Goal: Task Accomplishment & Management: Manage account settings

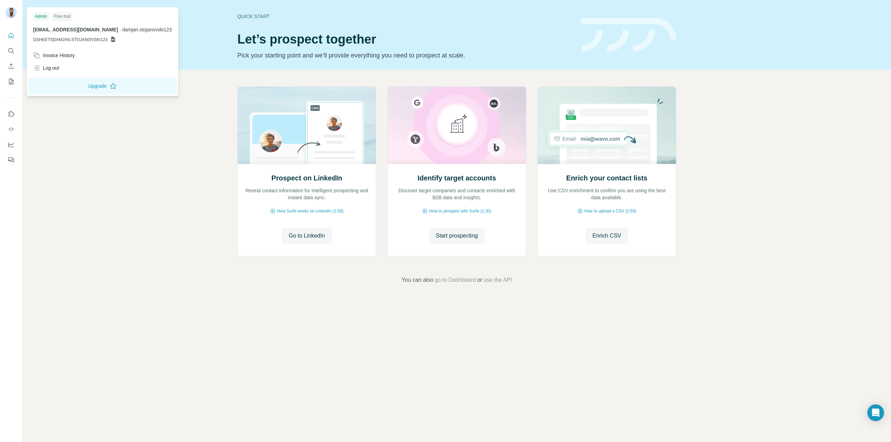
click at [17, 11] on div at bounding box center [12, 13] width 20 height 23
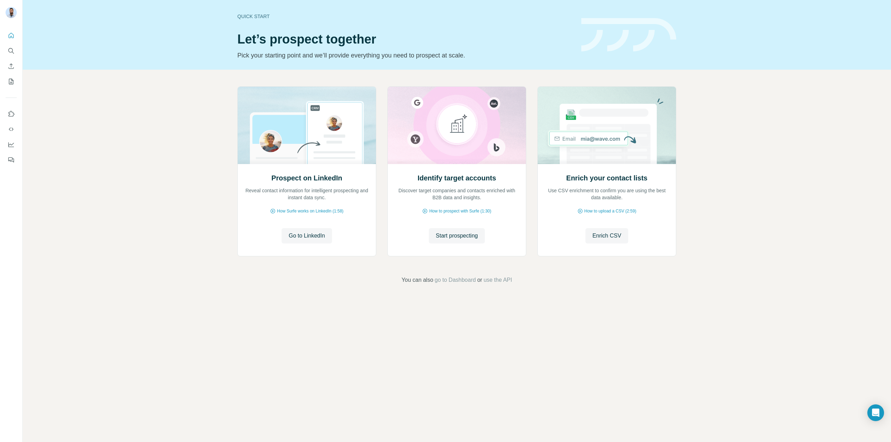
click at [13, 10] on img at bounding box center [11, 12] width 11 height 11
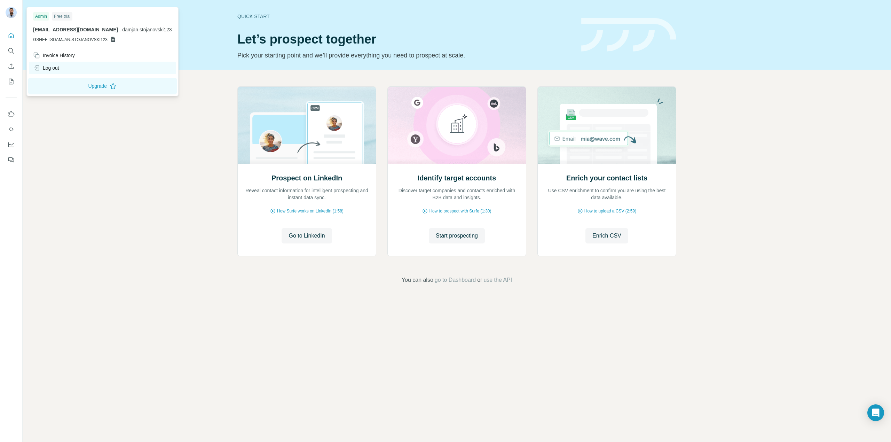
click at [72, 67] on div "Log out" at bounding box center [102, 68] width 147 height 13
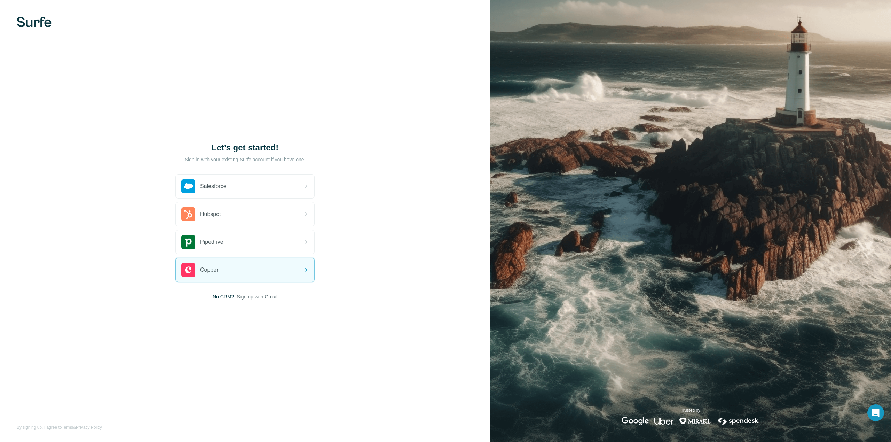
click at [252, 298] on span "Sign up with Gmail" at bounding box center [257, 296] width 41 height 7
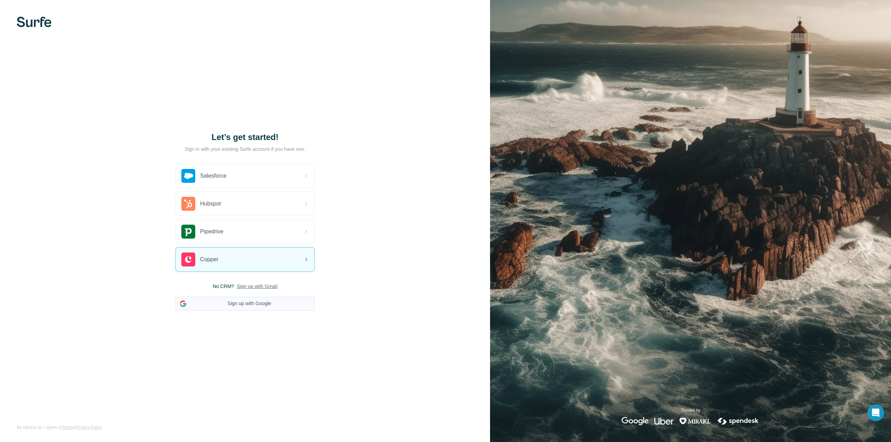
click at [253, 302] on button "Sign up with Google" at bounding box center [244, 303] width 139 height 14
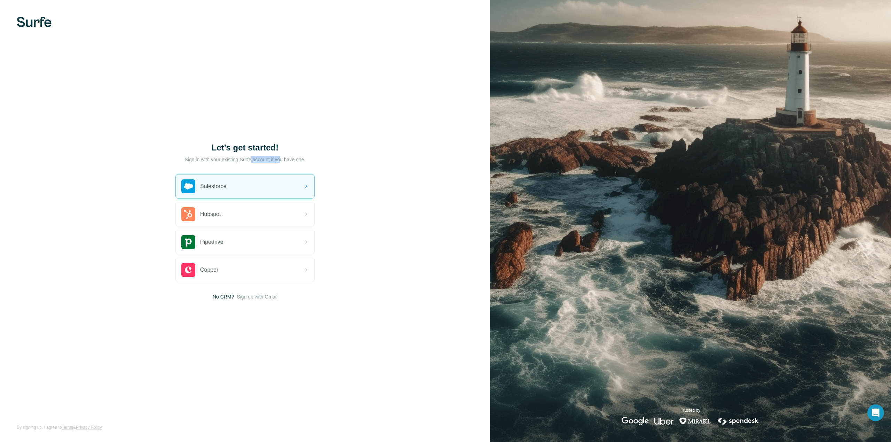
drag, startPoint x: 252, startPoint y: 160, endPoint x: 282, endPoint y: 158, distance: 29.6
click at [282, 158] on p "Sign in with your existing Surfe account if you have one." at bounding box center [244, 159] width 121 height 7
click at [315, 158] on div "Let’s get started! Sign in with your existing Surfe account if you have one. Sa…" at bounding box center [245, 221] width 490 height 442
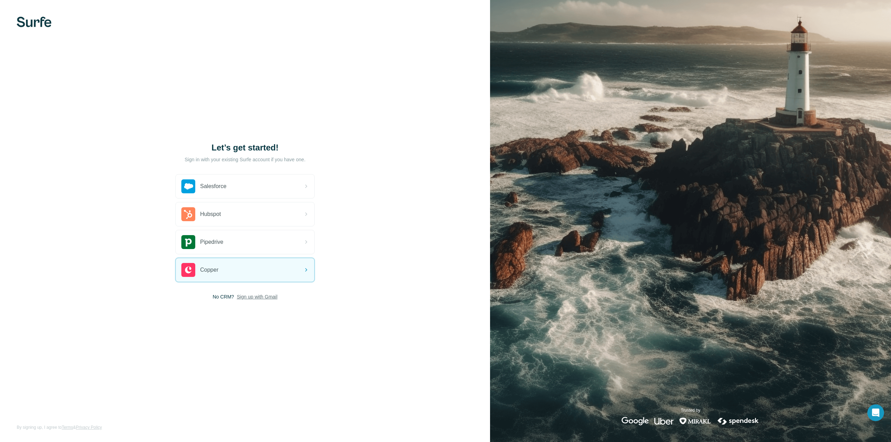
click at [258, 295] on span "Sign up with Gmail" at bounding box center [257, 296] width 41 height 7
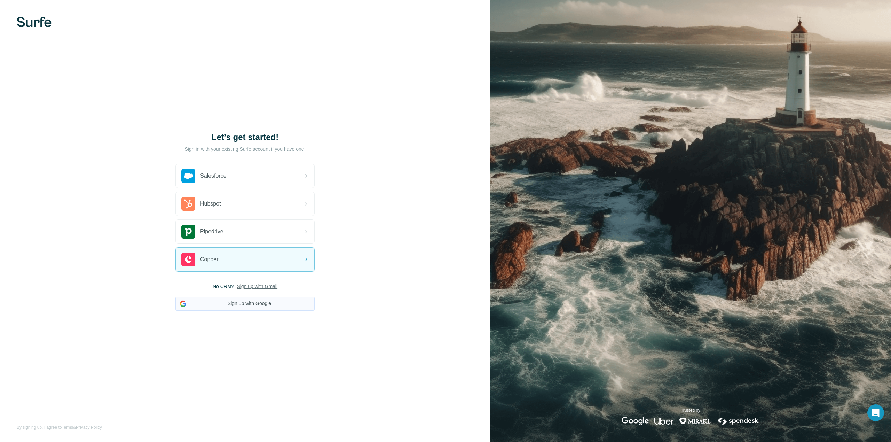
click at [254, 301] on button "Sign up with Google" at bounding box center [244, 303] width 139 height 14
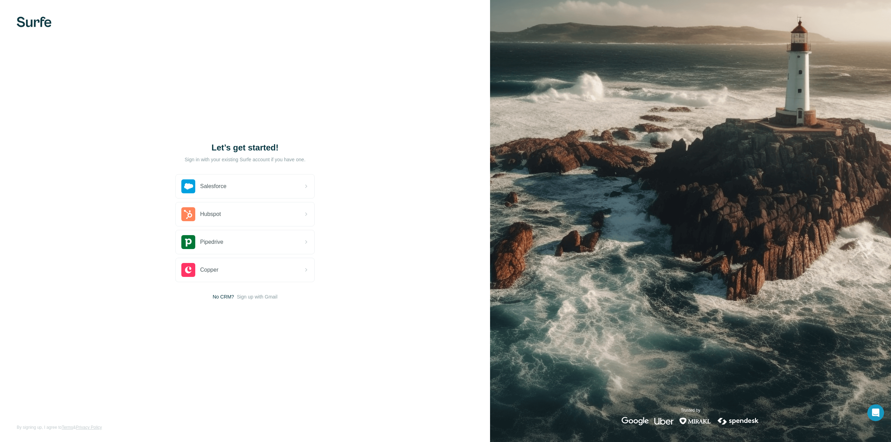
click at [358, 308] on div "Let’s get started! Sign in with your existing Surfe account if you have one. Sa…" at bounding box center [245, 221] width 490 height 442
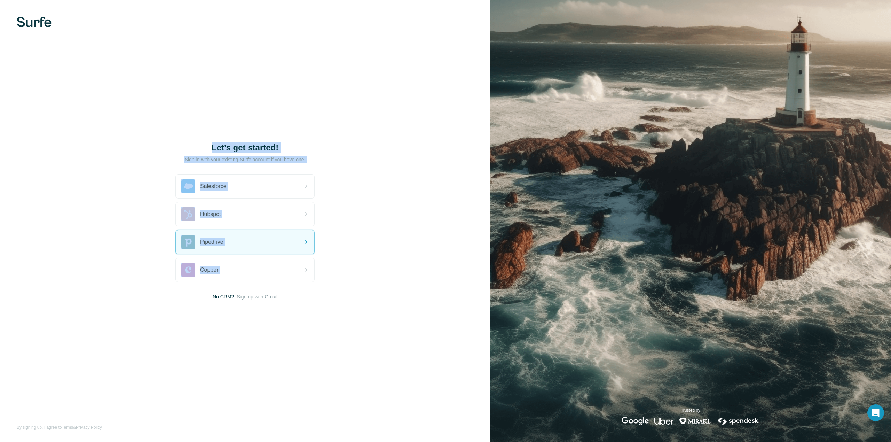
drag, startPoint x: 351, startPoint y: 312, endPoint x: 101, endPoint y: 134, distance: 306.9
click at [100, 134] on div "Let’s get started! Sign in with your existing Surfe account if you have one. Sa…" at bounding box center [245, 221] width 490 height 442
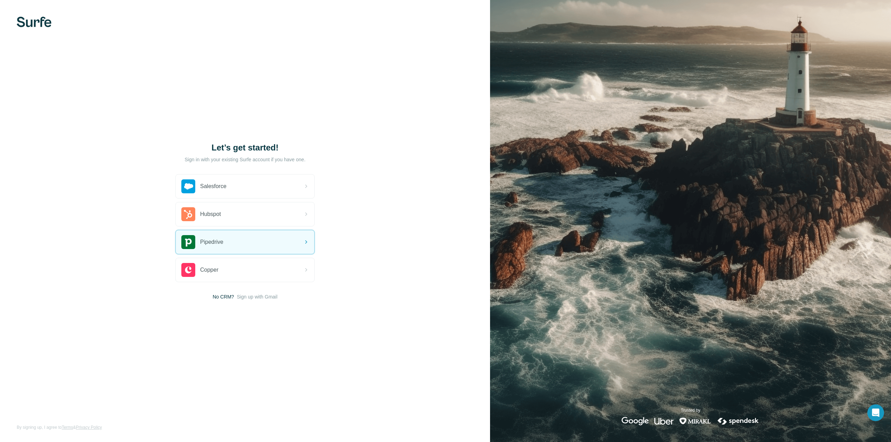
click at [112, 134] on div "Let’s get started! Sign in with your existing Surfe account if you have one. Sa…" at bounding box center [245, 221] width 490 height 442
